Goal: Transaction & Acquisition: Purchase product/service

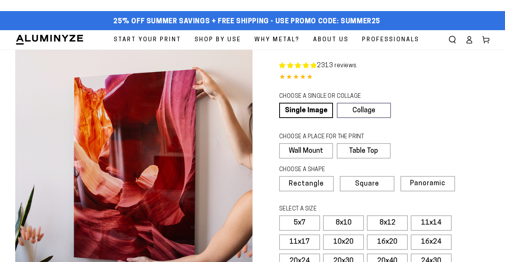
select select "**********"
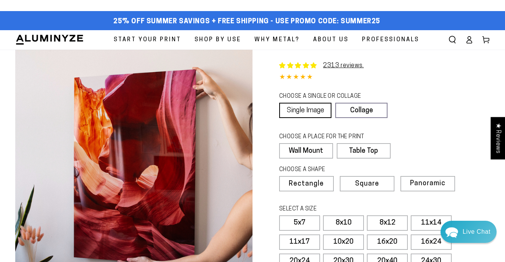
click at [314, 112] on link "Single Image" at bounding box center [305, 110] width 52 height 15
click at [348, 154] on label "Table Top" at bounding box center [362, 150] width 53 height 15
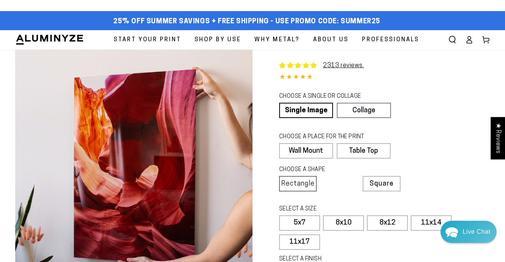
click at [301, 185] on span "Rectangle" at bounding box center [298, 183] width 34 height 7
click at [299, 221] on label "5x7" at bounding box center [299, 222] width 41 height 15
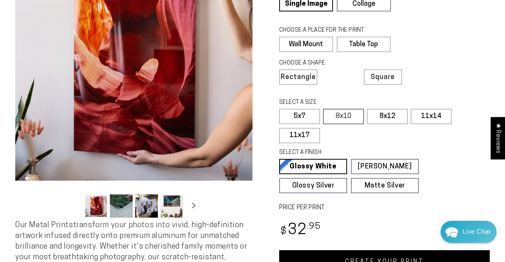
scroll to position [107, 0]
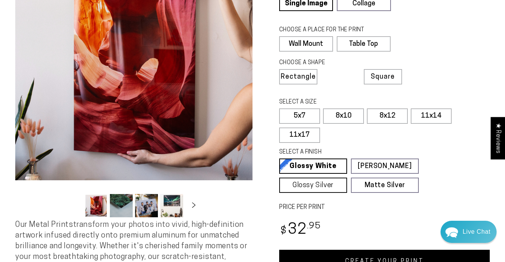
click at [347, 179] on link "Glossy Silver Glossy Silver Our silver gloss produces uniquely luminous prints …" at bounding box center [313, 184] width 68 height 15
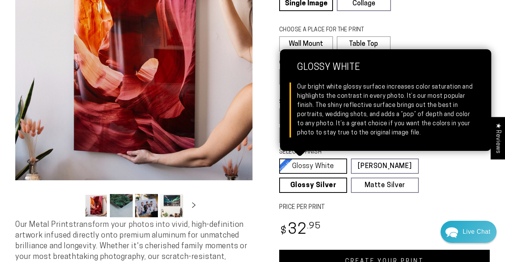
click at [335, 164] on link "Glossy White Glossy White Our bright white glossy surface increases color satur…" at bounding box center [313, 165] width 68 height 15
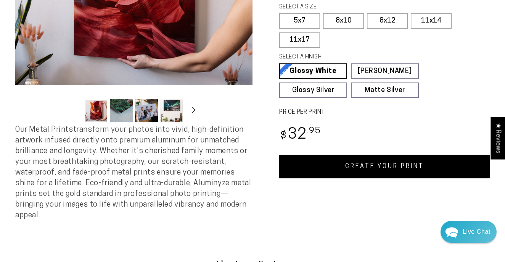
scroll to position [205, 0]
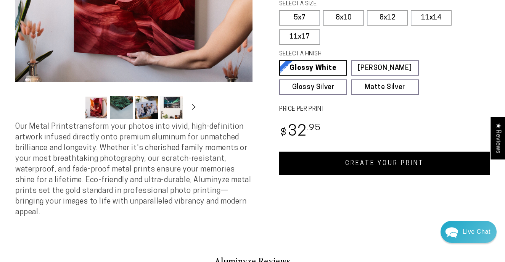
click at [393, 164] on link "CREATE YOUR PRINT" at bounding box center [384, 163] width 211 height 24
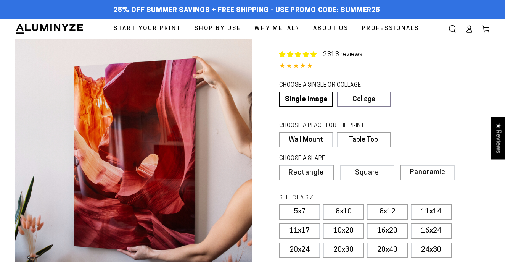
select select "**********"
